Goal: Navigation & Orientation: Find specific page/section

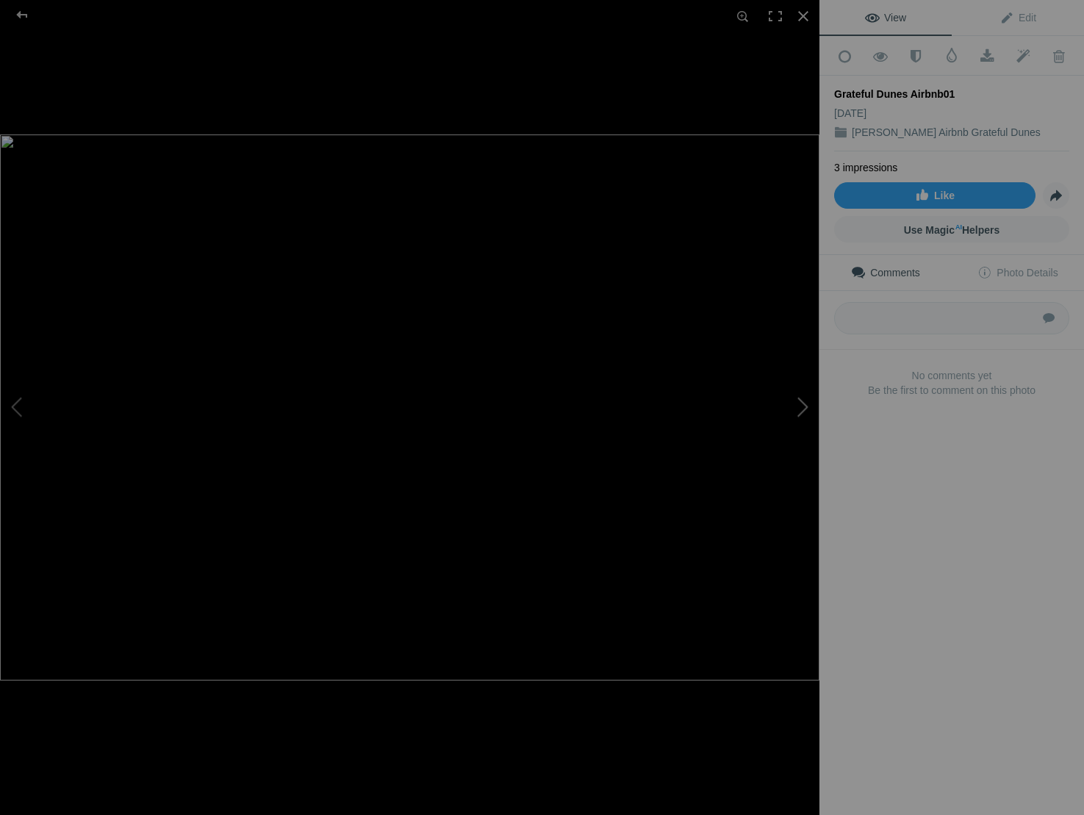
click at [800, 407] on button at bounding box center [764, 407] width 110 height 293
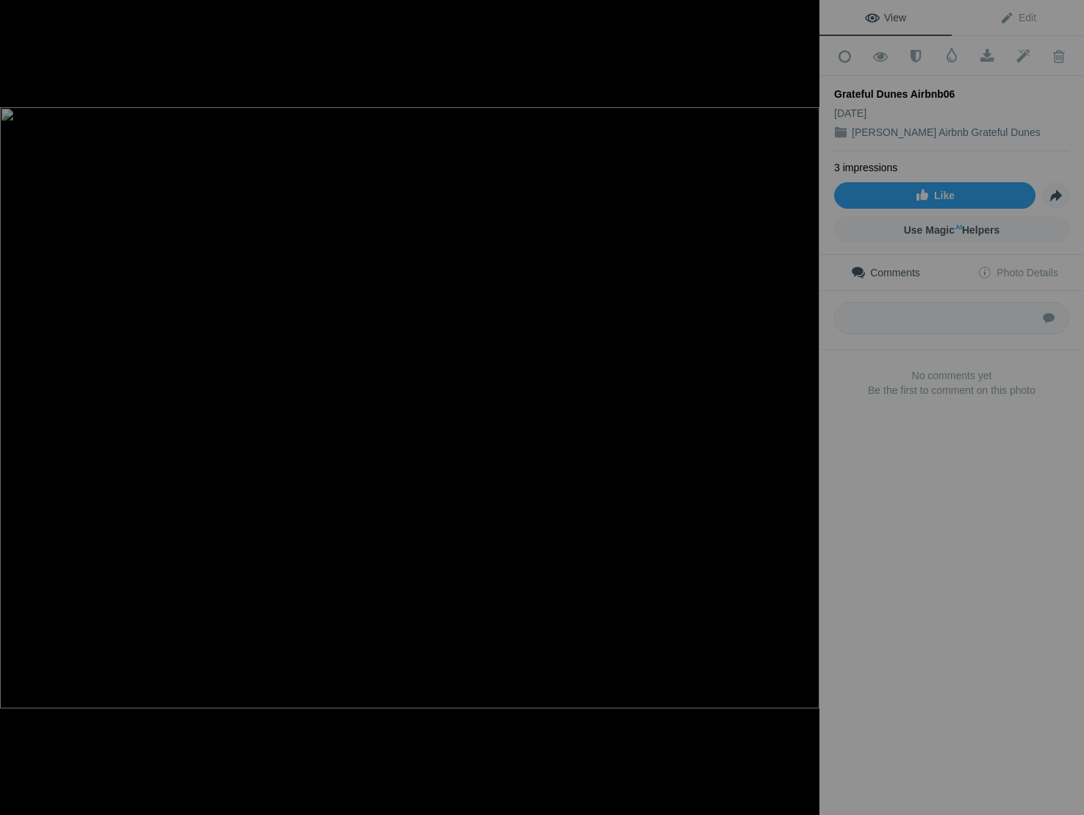
click at [800, 407] on button at bounding box center [764, 407] width 110 height 293
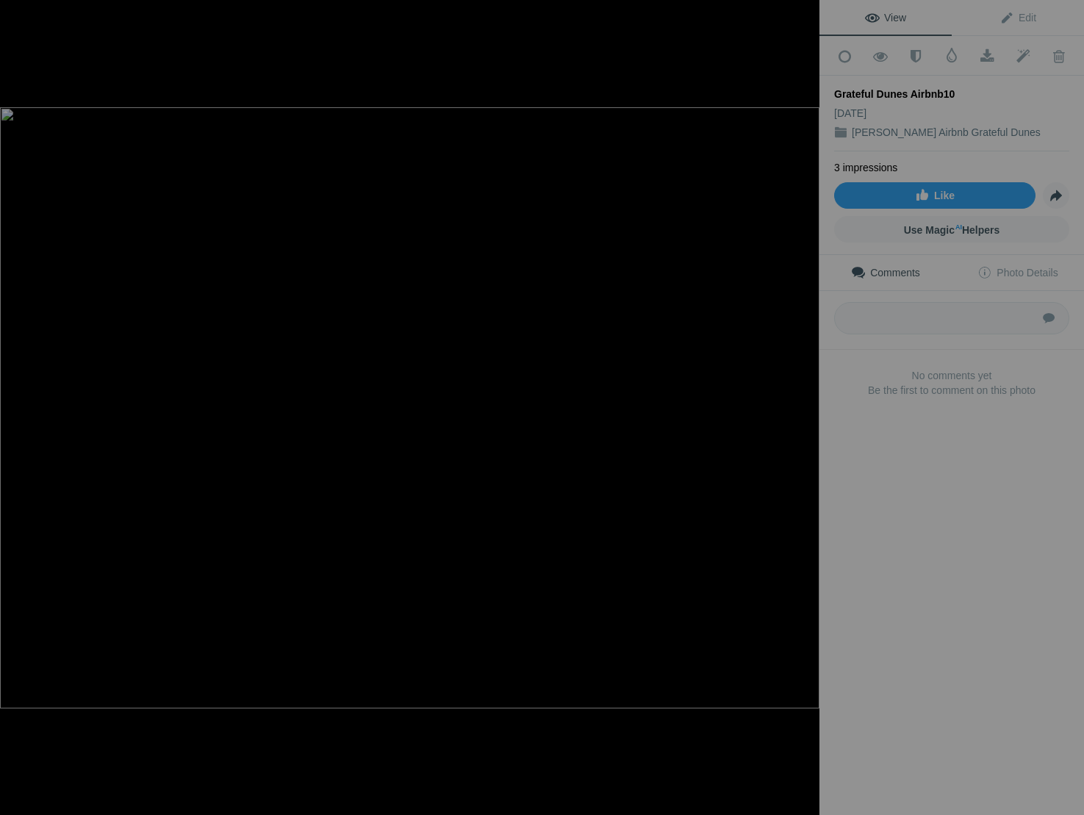
click at [800, 407] on button at bounding box center [764, 407] width 110 height 293
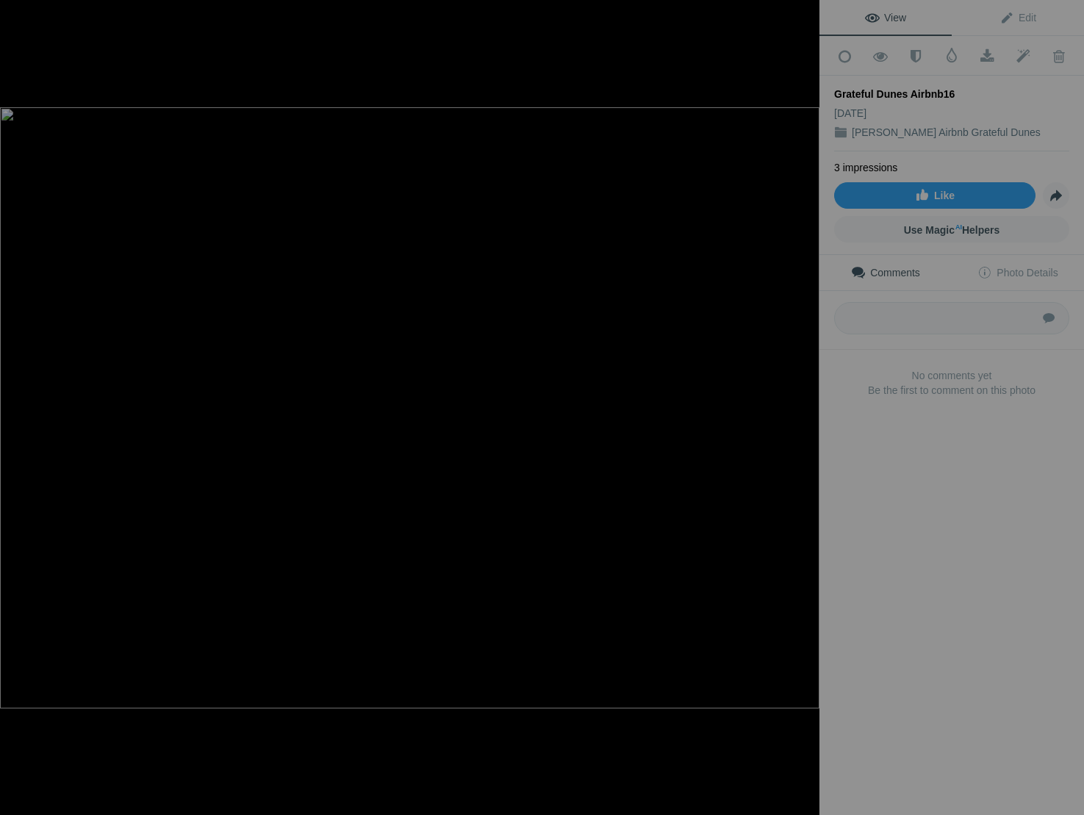
click at [800, 407] on button at bounding box center [764, 407] width 110 height 293
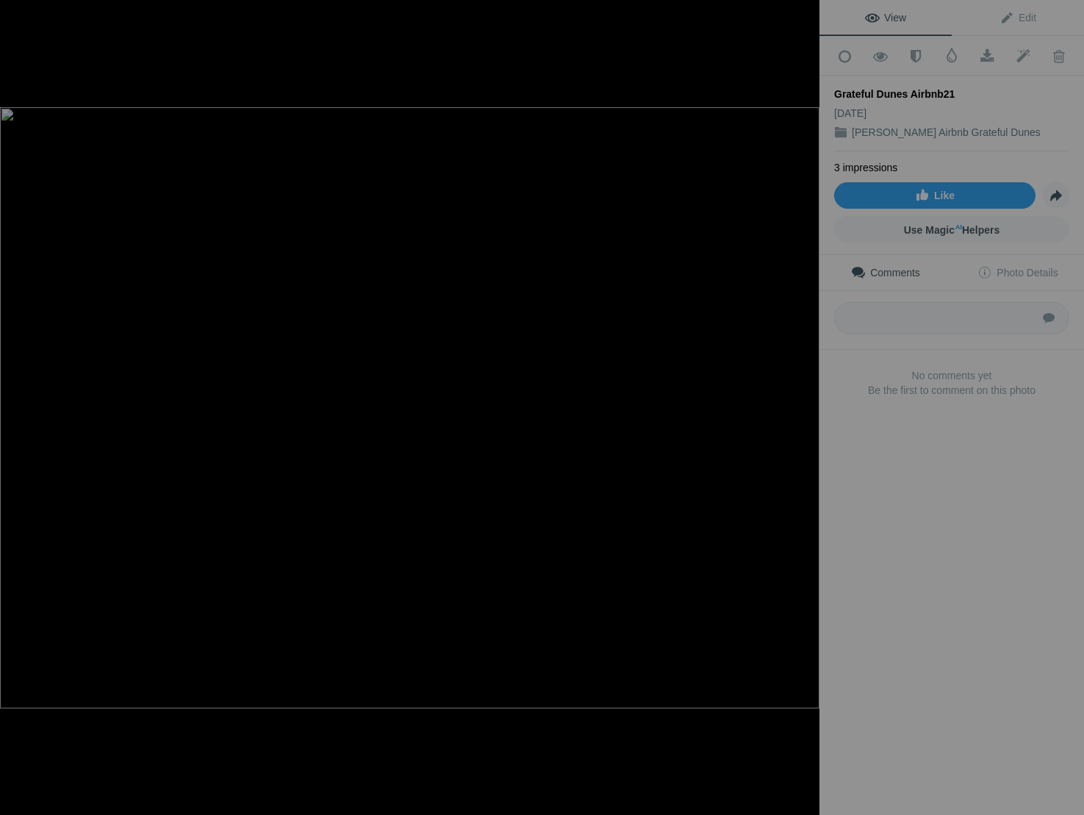
click at [800, 407] on button at bounding box center [764, 407] width 110 height 293
